Goal: Entertainment & Leisure: Consume media (video, audio)

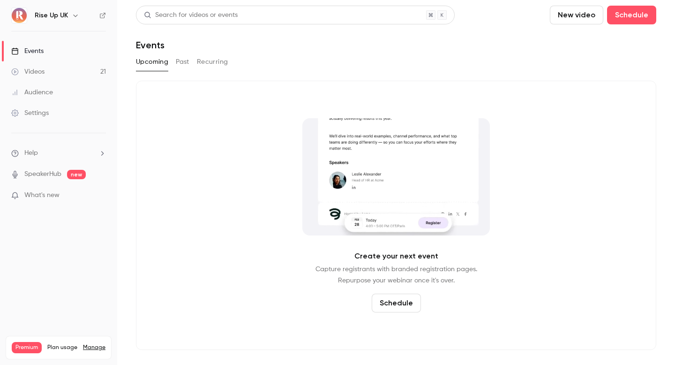
click at [66, 73] on link "Videos 21" at bounding box center [58, 71] width 117 height 21
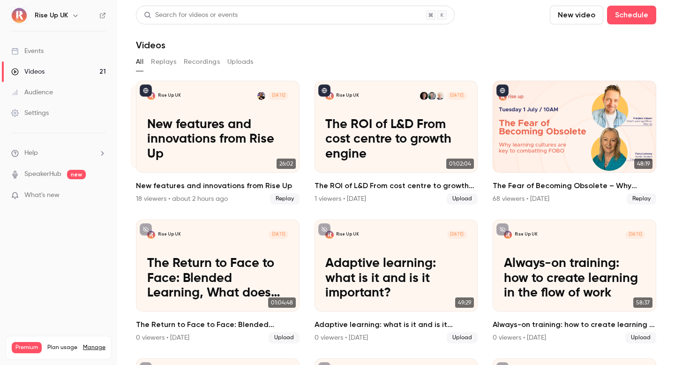
click at [65, 13] on h6 "Rise Up UK" at bounding box center [51, 15] width 33 height 9
click at [73, 13] on icon "button" at bounding box center [76, 16] width 8 height 8
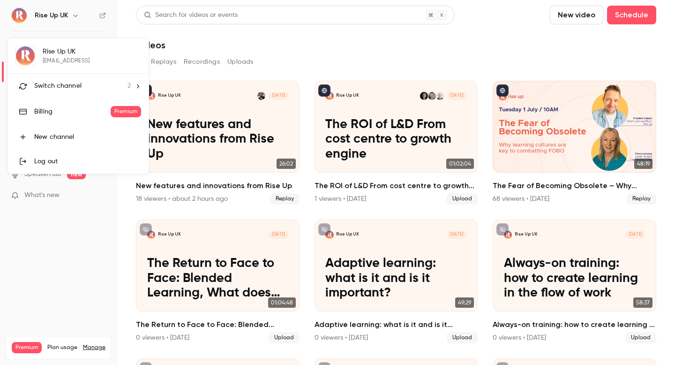
click at [84, 75] on li "Switch channel 2" at bounding box center [78, 86] width 141 height 25
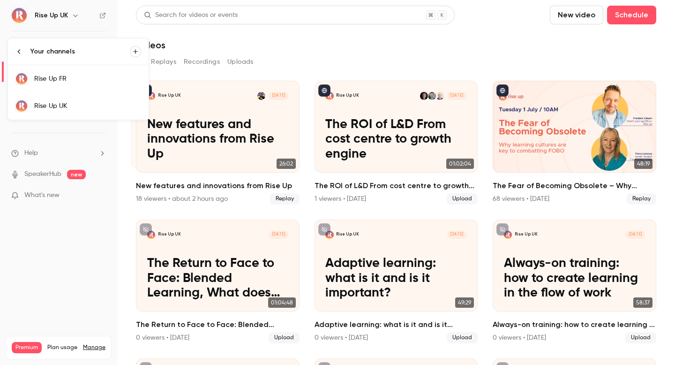
click at [84, 81] on div "Rise Up FR" at bounding box center [87, 78] width 107 height 9
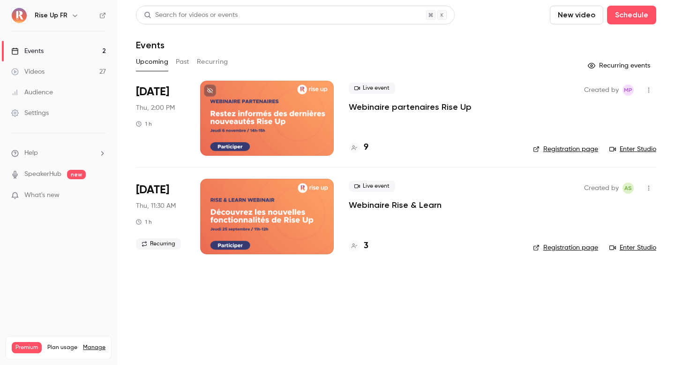
click at [182, 60] on button "Past" at bounding box center [183, 61] width 14 height 15
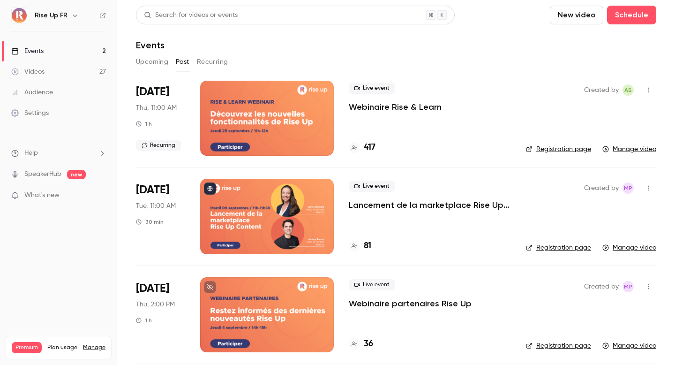
click at [284, 109] on div at bounding box center [267, 118] width 134 height 75
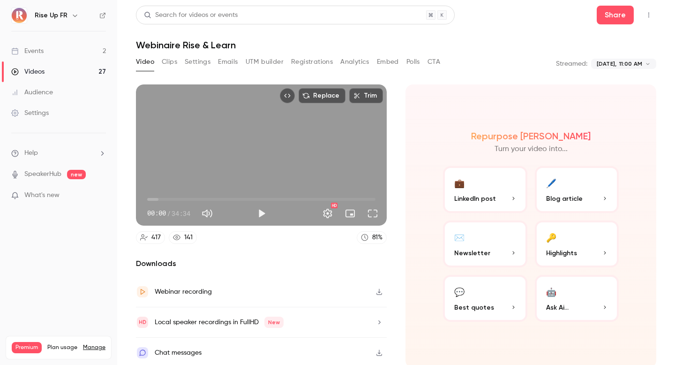
scroll to position [3, 0]
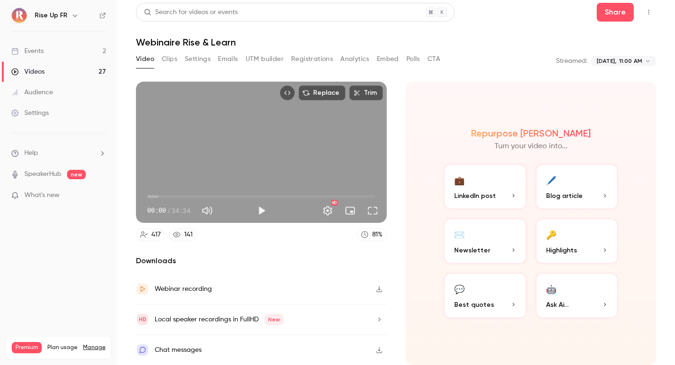
click at [378, 290] on icon "button" at bounding box center [380, 289] width 8 height 7
